Goal: Check status

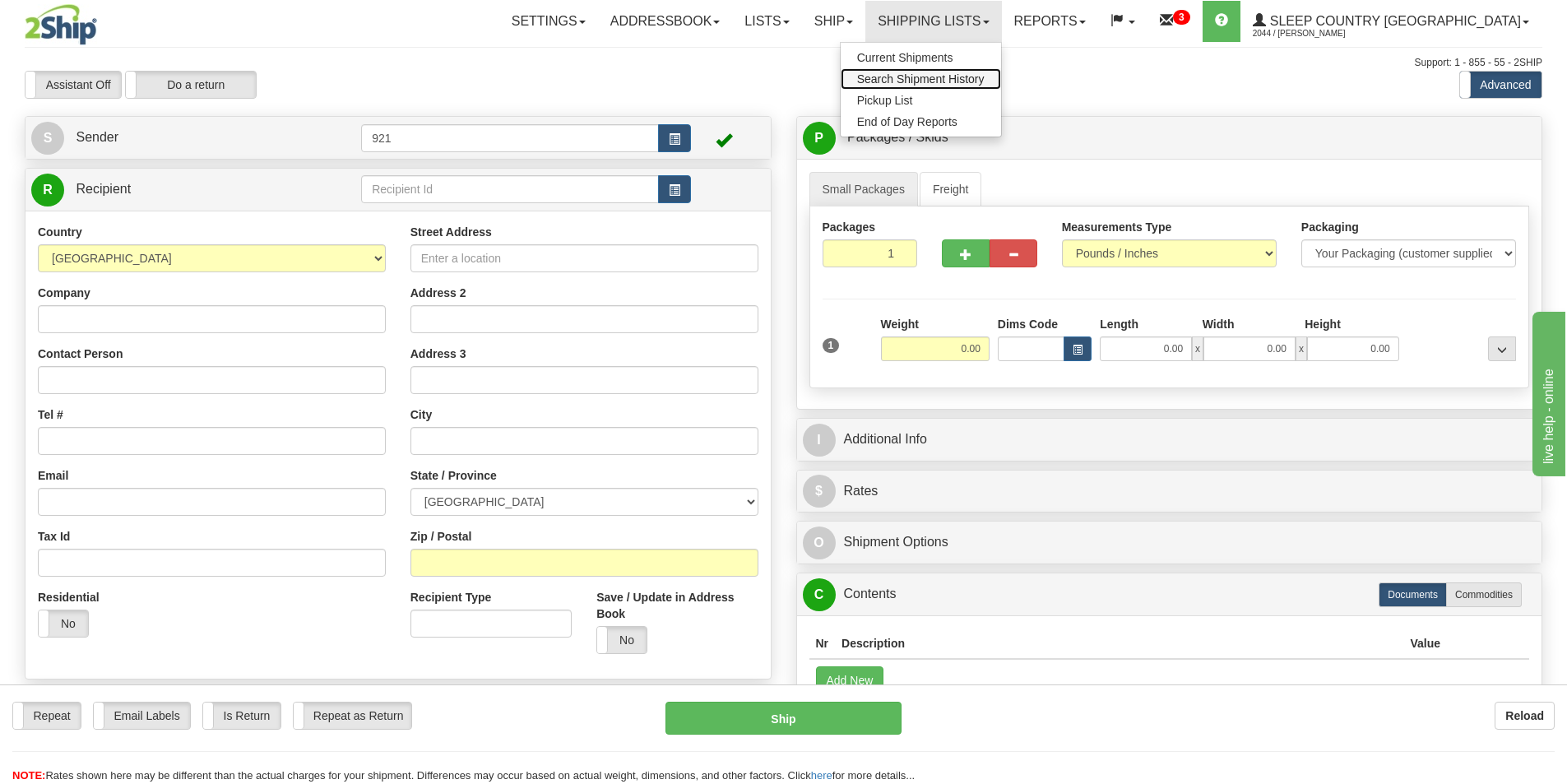
click at [985, 84] on span "Search Shipment History" at bounding box center [921, 79] width 127 height 13
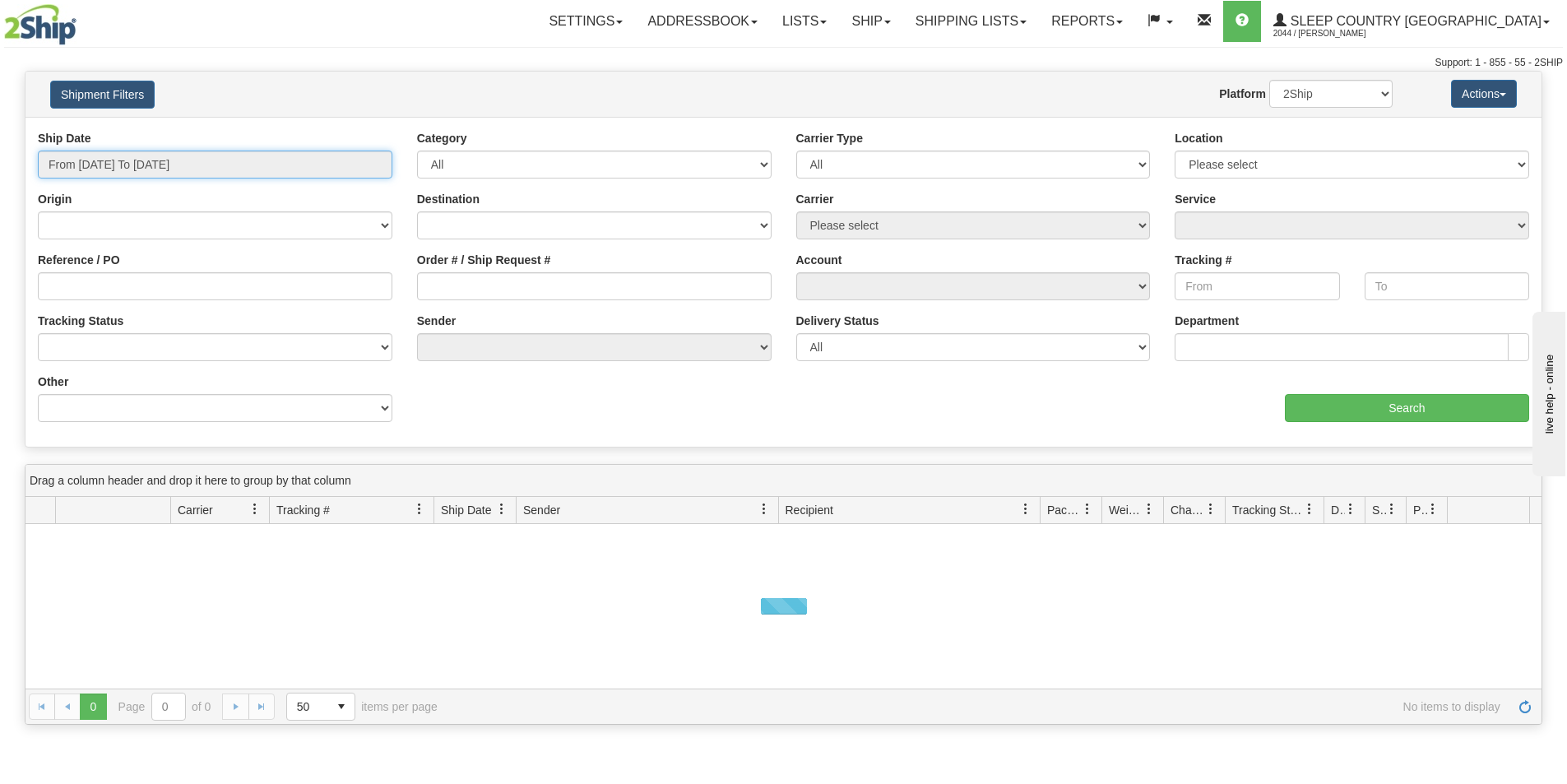
click at [194, 159] on input "From [DATE] To [DATE]" at bounding box center [215, 164] width 354 height 28
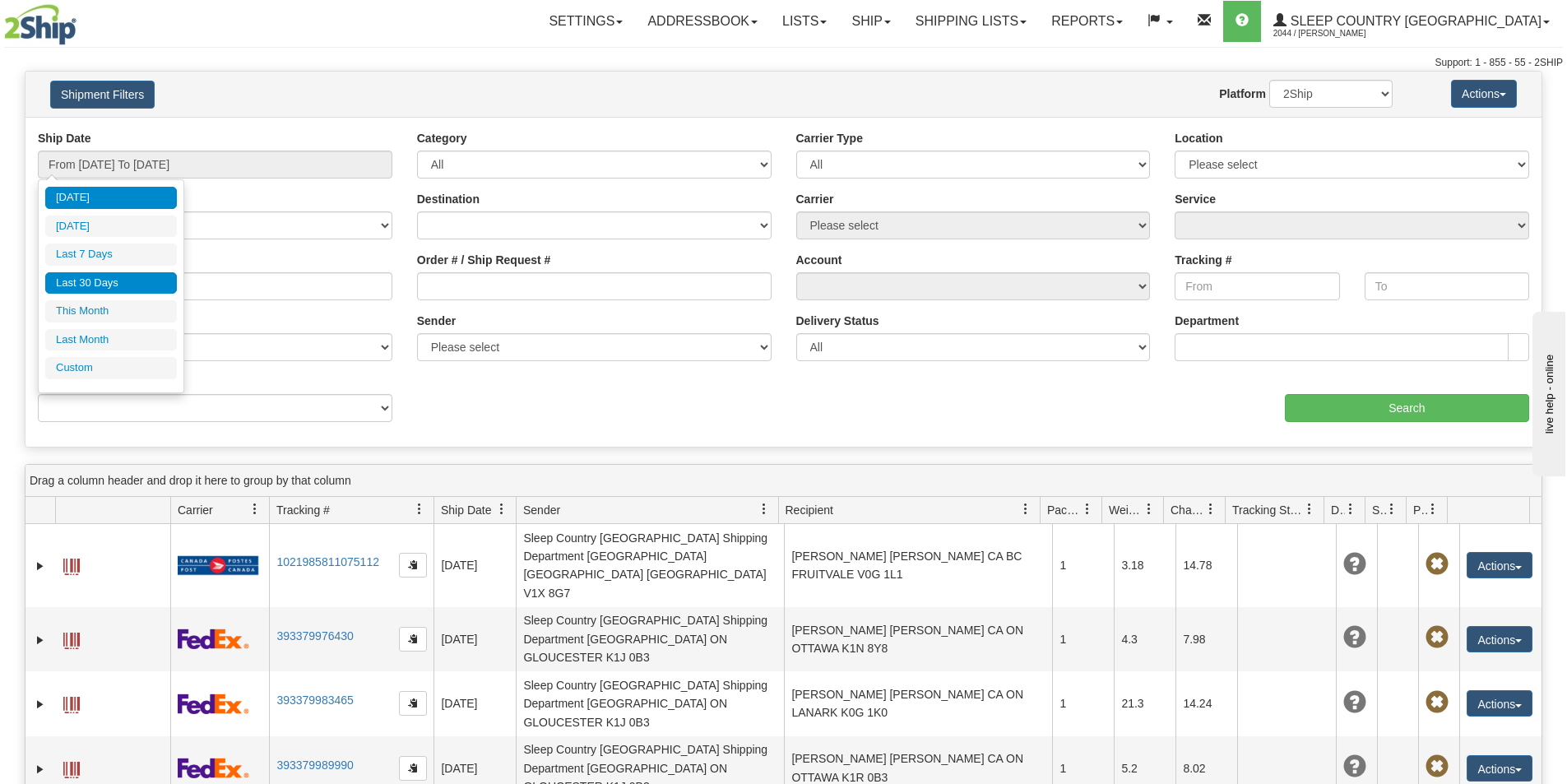
click at [116, 281] on li "Last 30 Days" at bounding box center [111, 283] width 132 height 23
type input "From [DATE] To [DATE]"
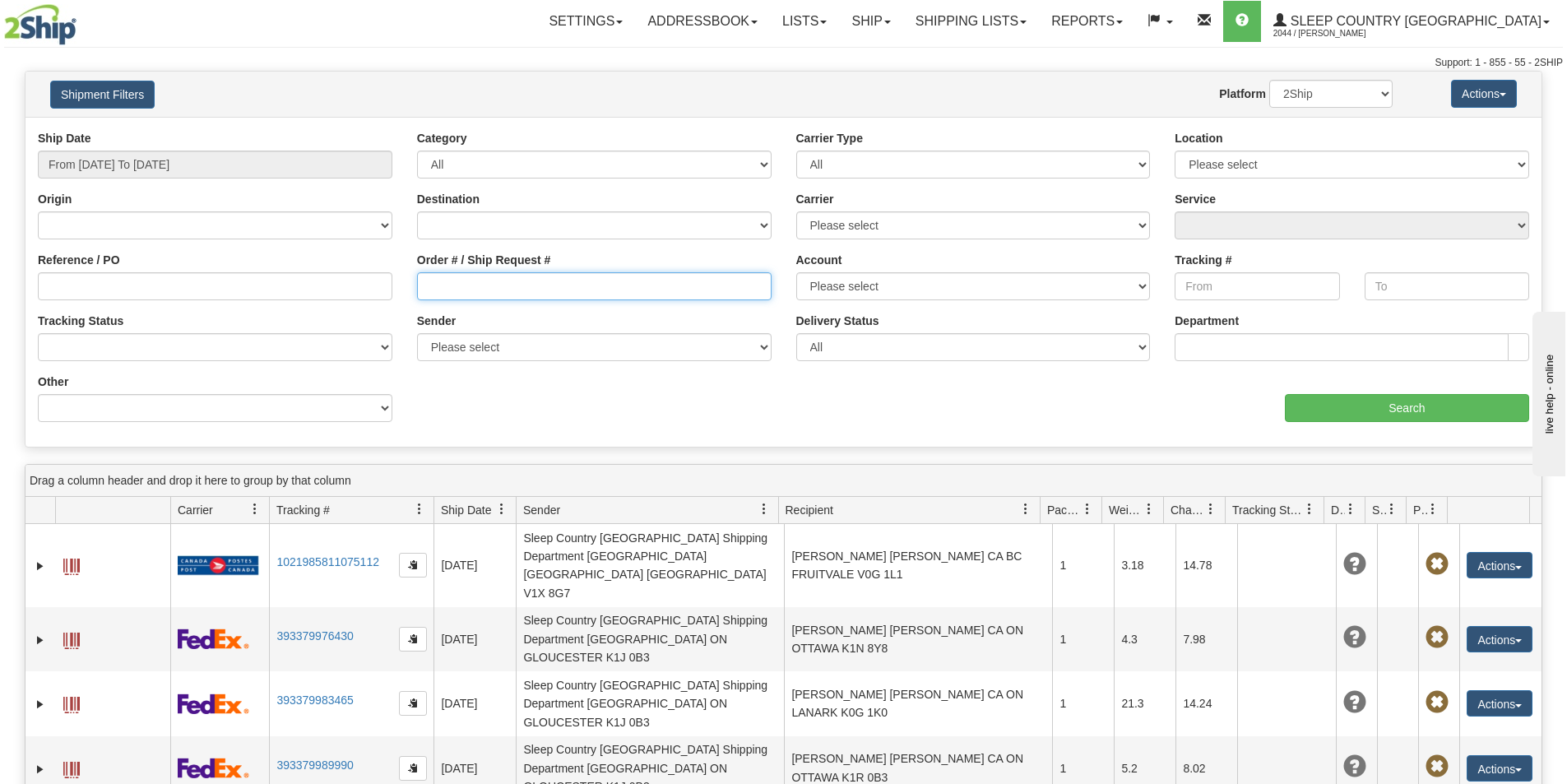
click at [476, 275] on input "Order # / Ship Request #" at bounding box center [594, 286] width 354 height 28
paste input "9000I097614"
type input "9000I097614"
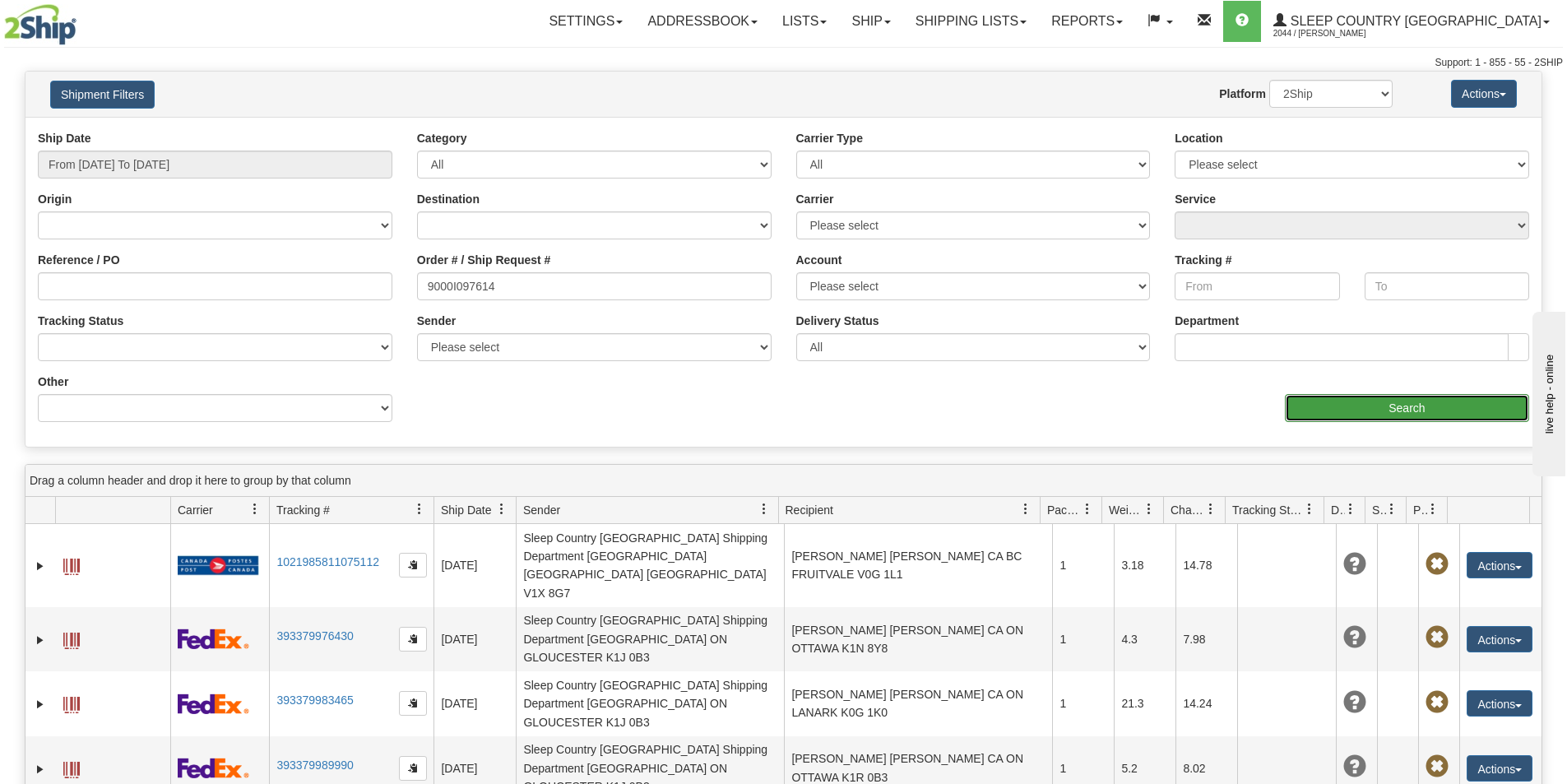
click at [1352, 408] on input "Search" at bounding box center [1408, 407] width 245 height 28
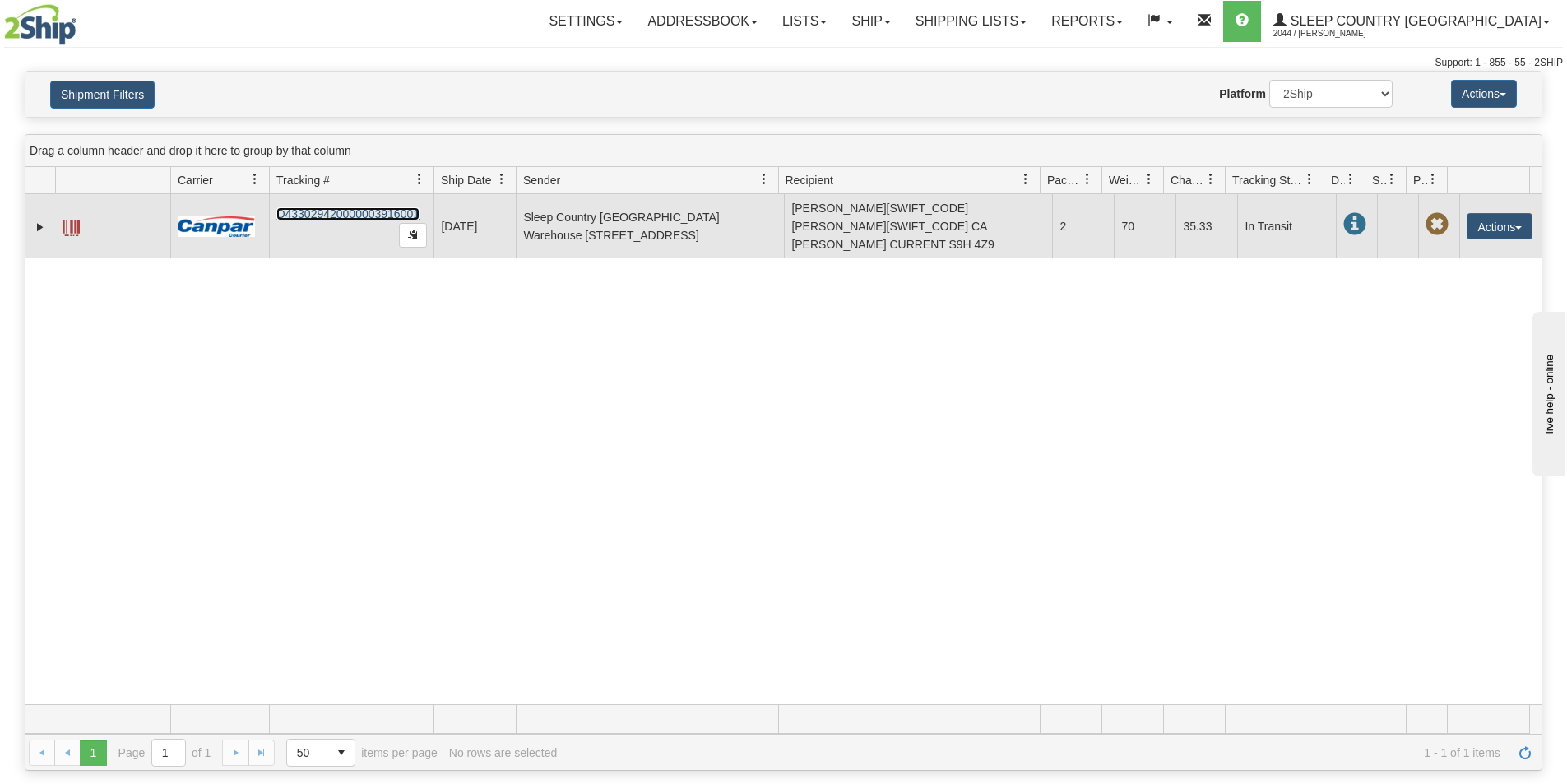
click at [323, 212] on link "D433029420000003916001" at bounding box center [348, 214] width 143 height 13
